Goal: Navigation & Orientation: Find specific page/section

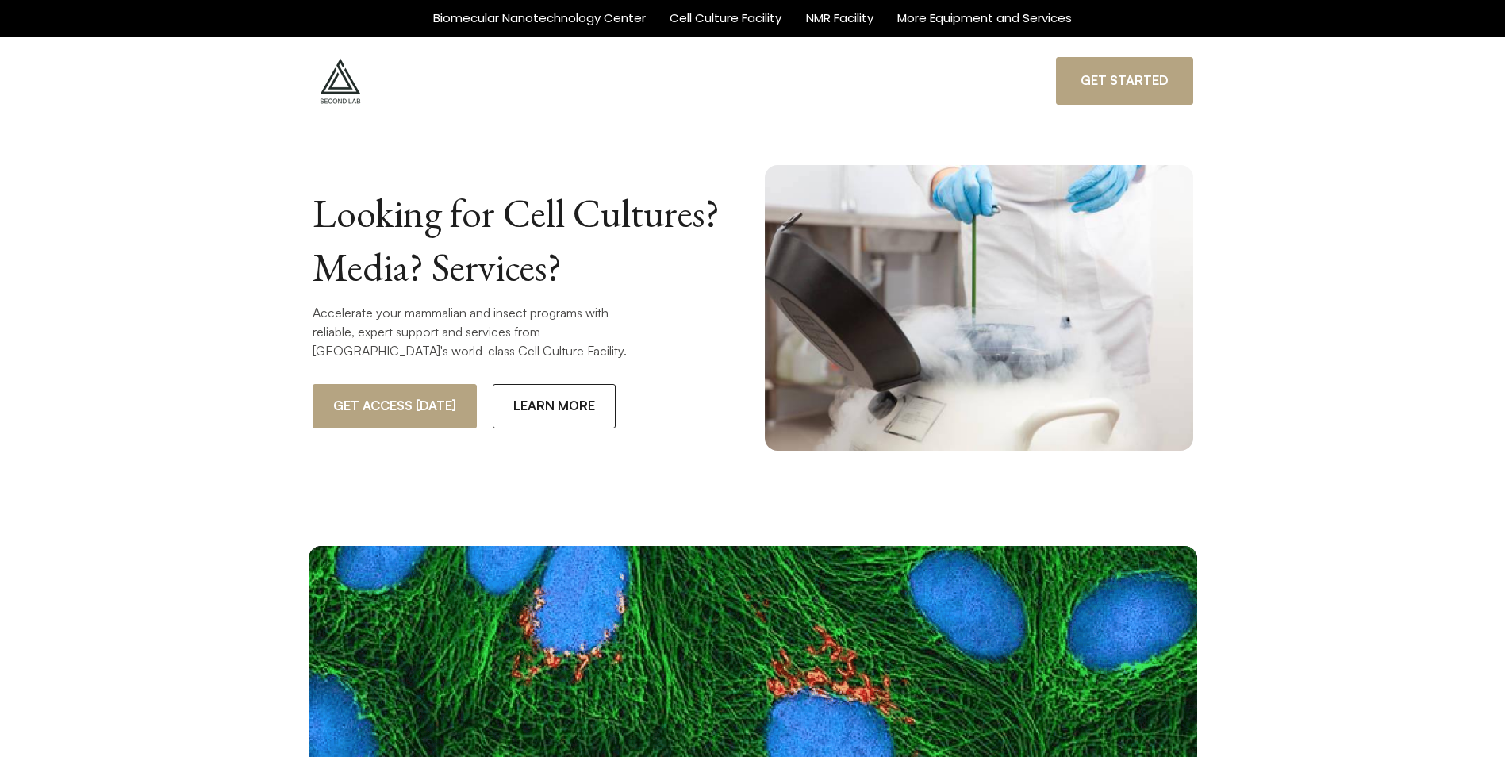
click at [344, 88] on img at bounding box center [341, 81] width 56 height 56
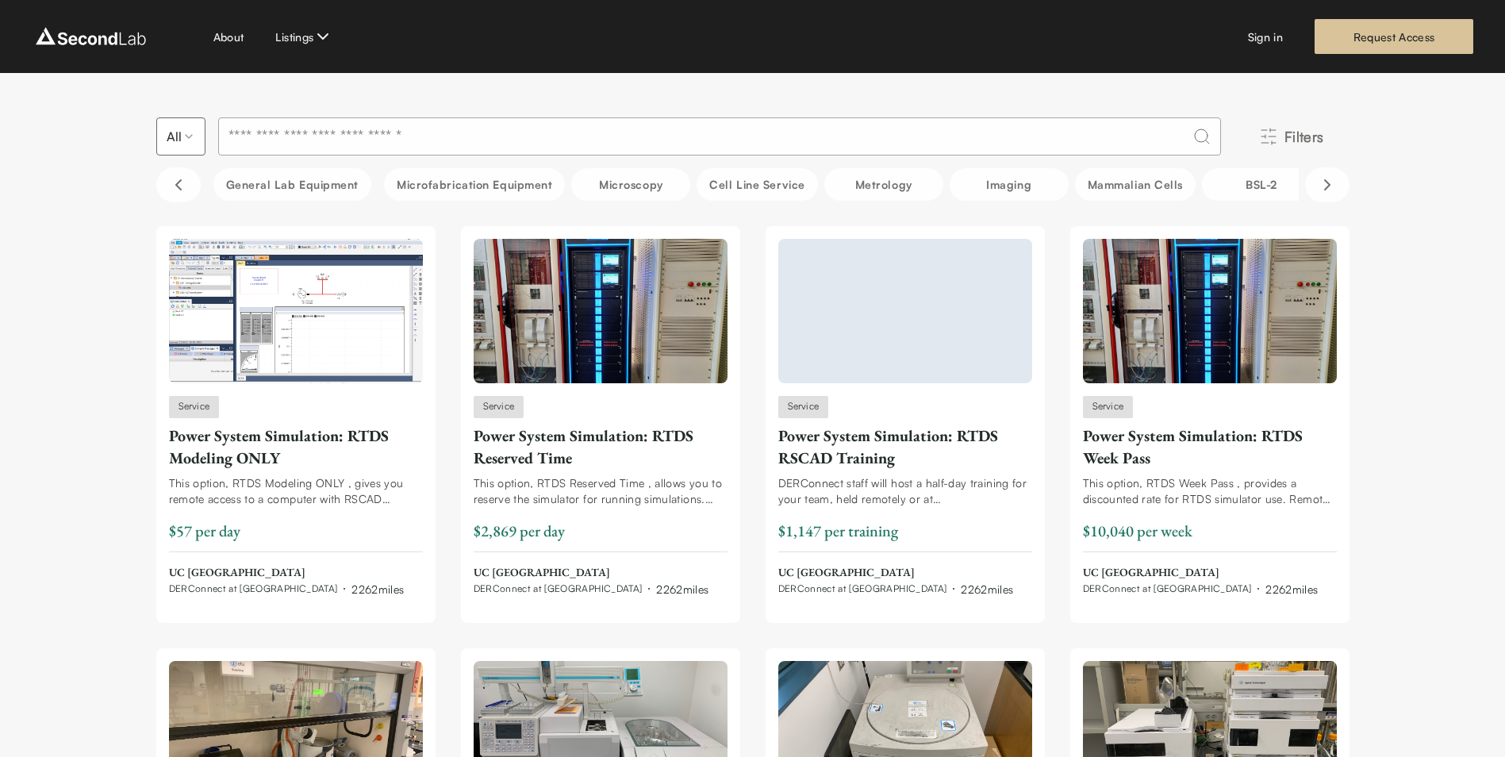
click at [1300, 135] on span "Filters" at bounding box center [1305, 136] width 40 height 22
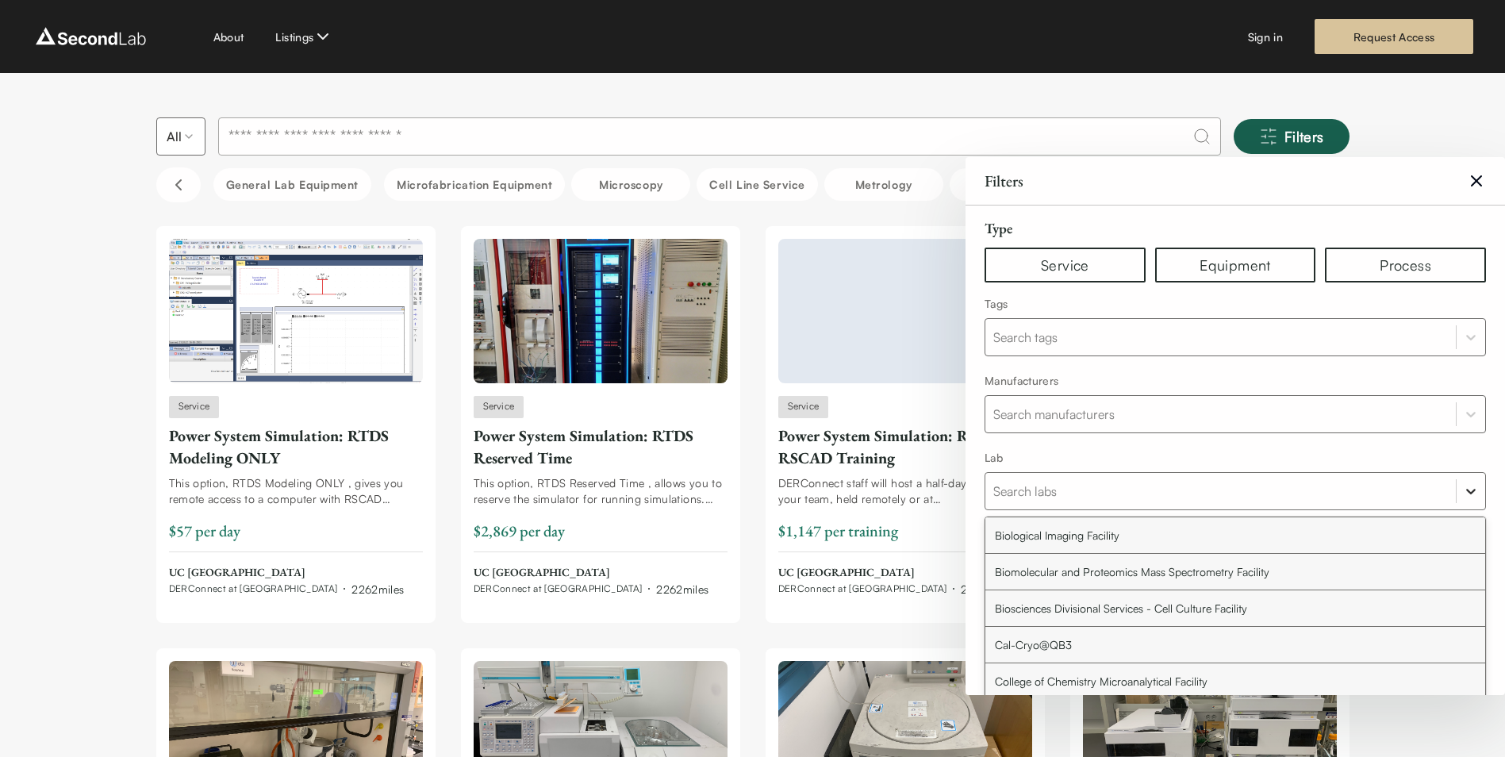
click at [1471, 491] on icon at bounding box center [1471, 491] width 16 height 16
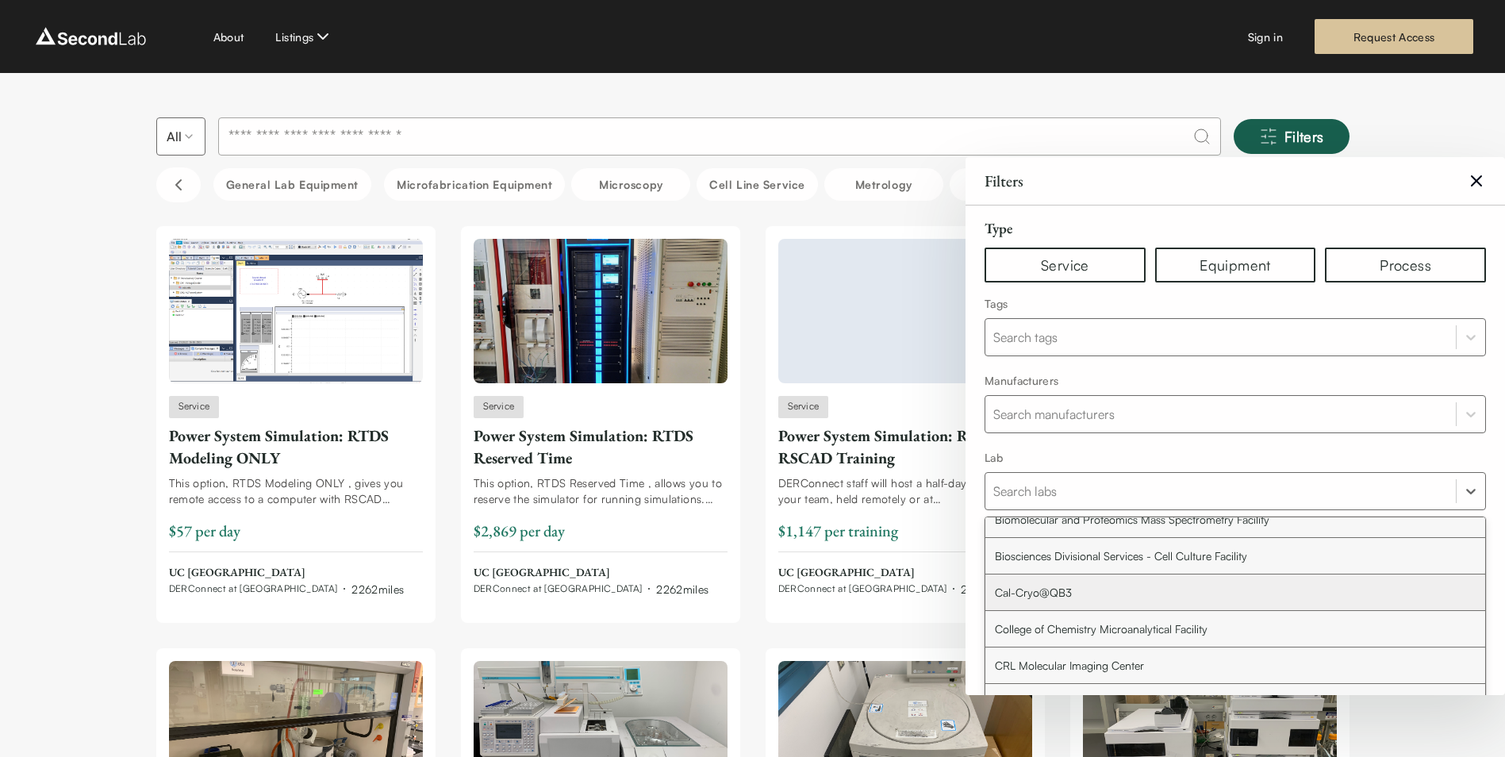
scroll to position [79, 0]
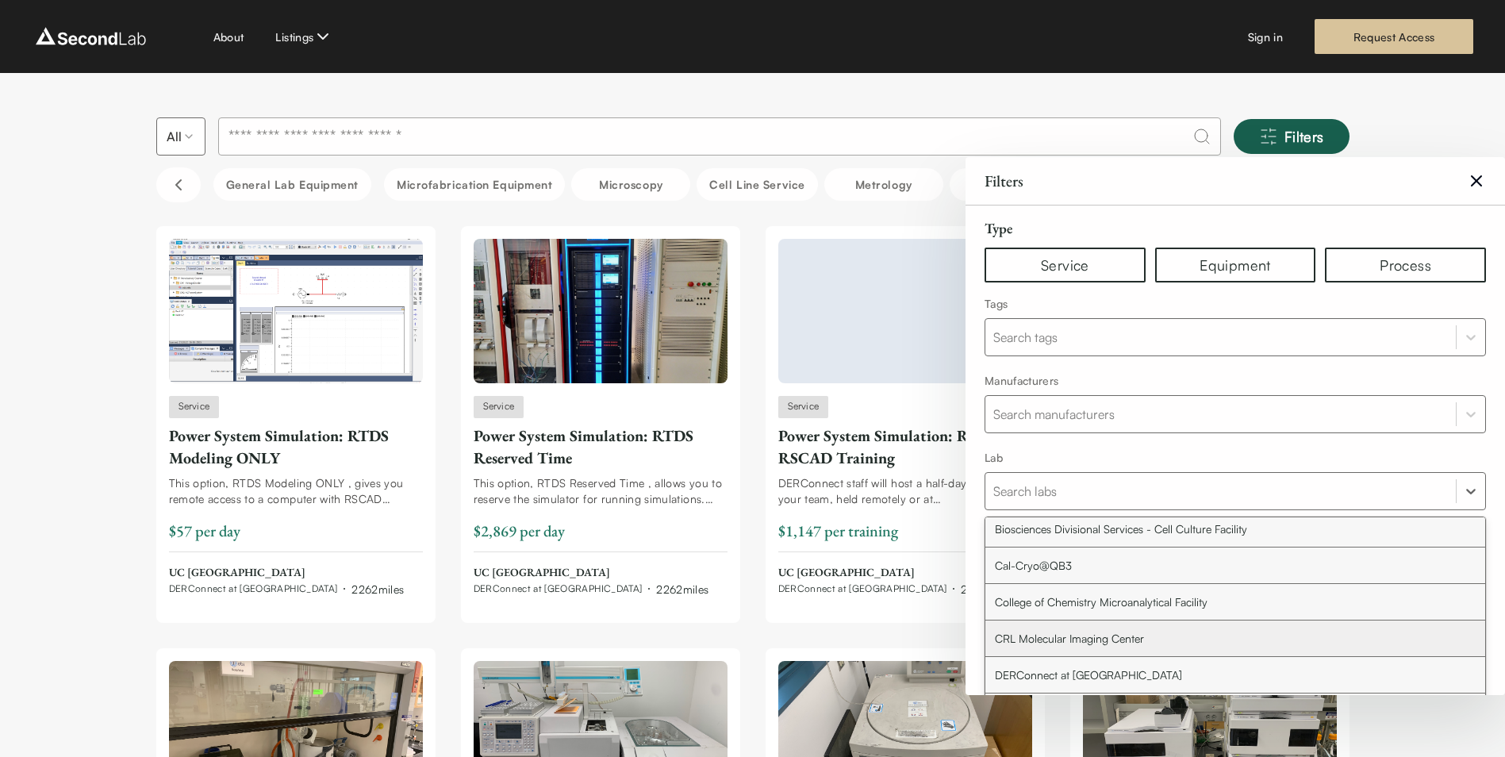
click at [1243, 637] on div "CRL Molecular Imaging Center" at bounding box center [1235, 638] width 500 height 36
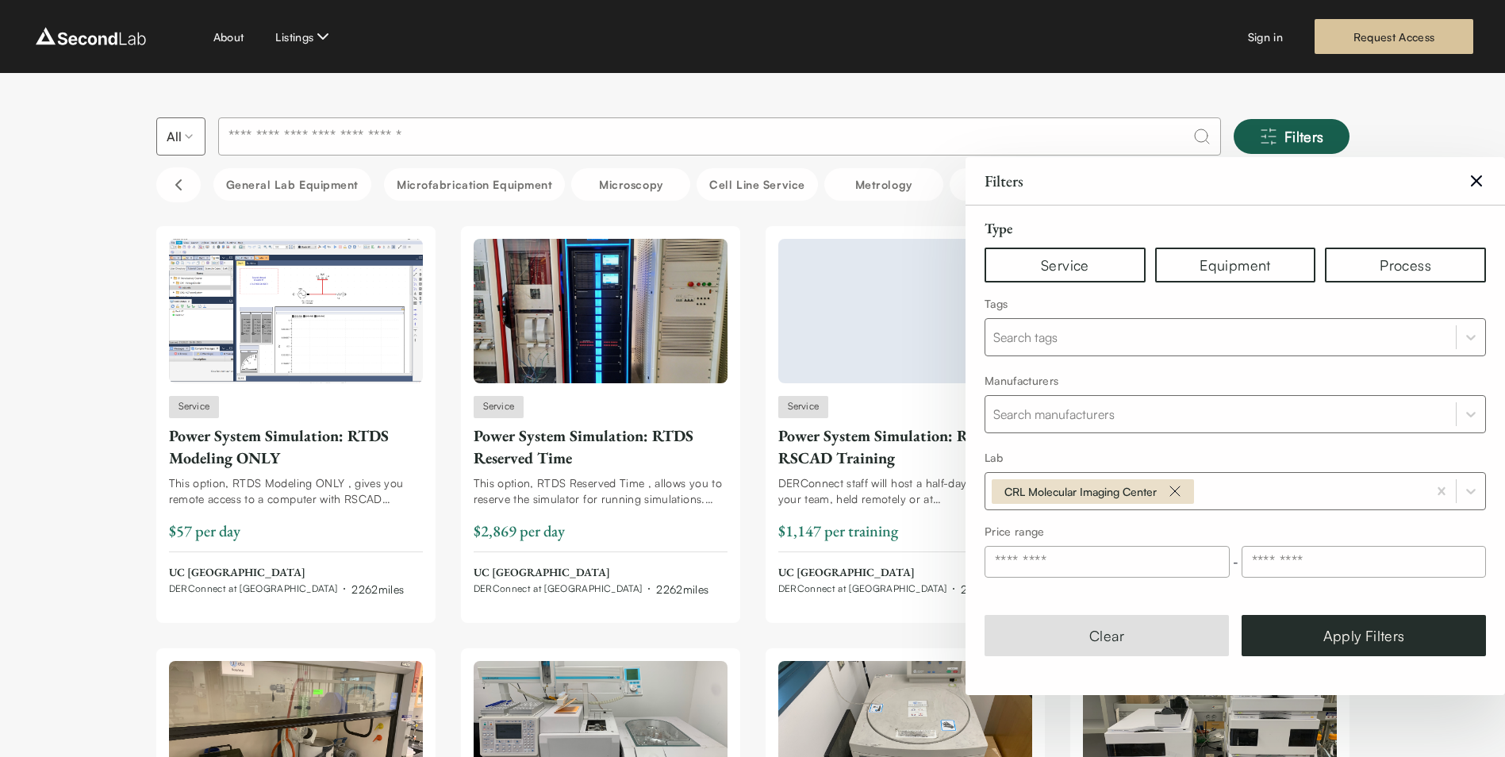
click at [1472, 177] on icon at bounding box center [1477, 181] width 10 height 10
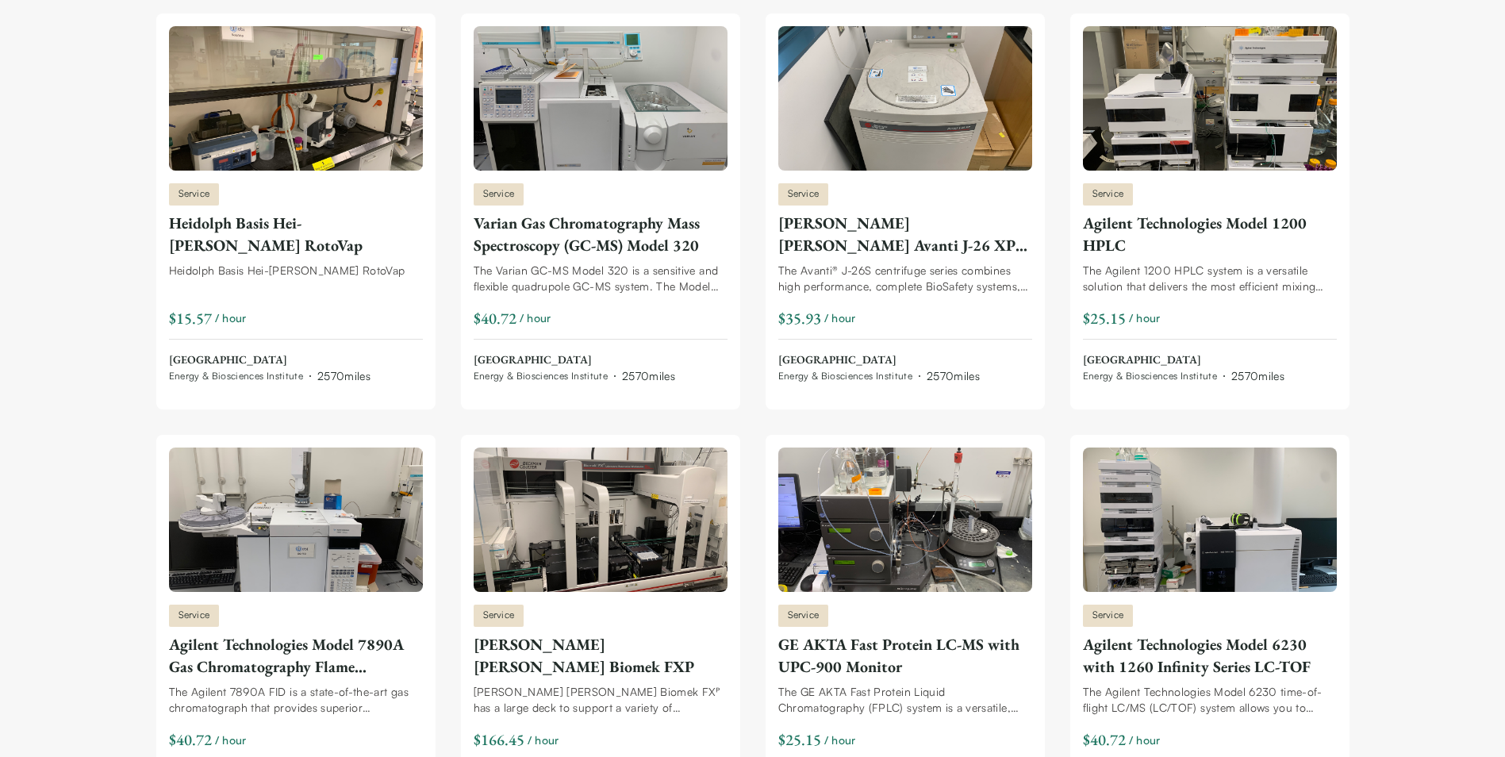
scroll to position [714, 0]
